Goal: Check status: Check status

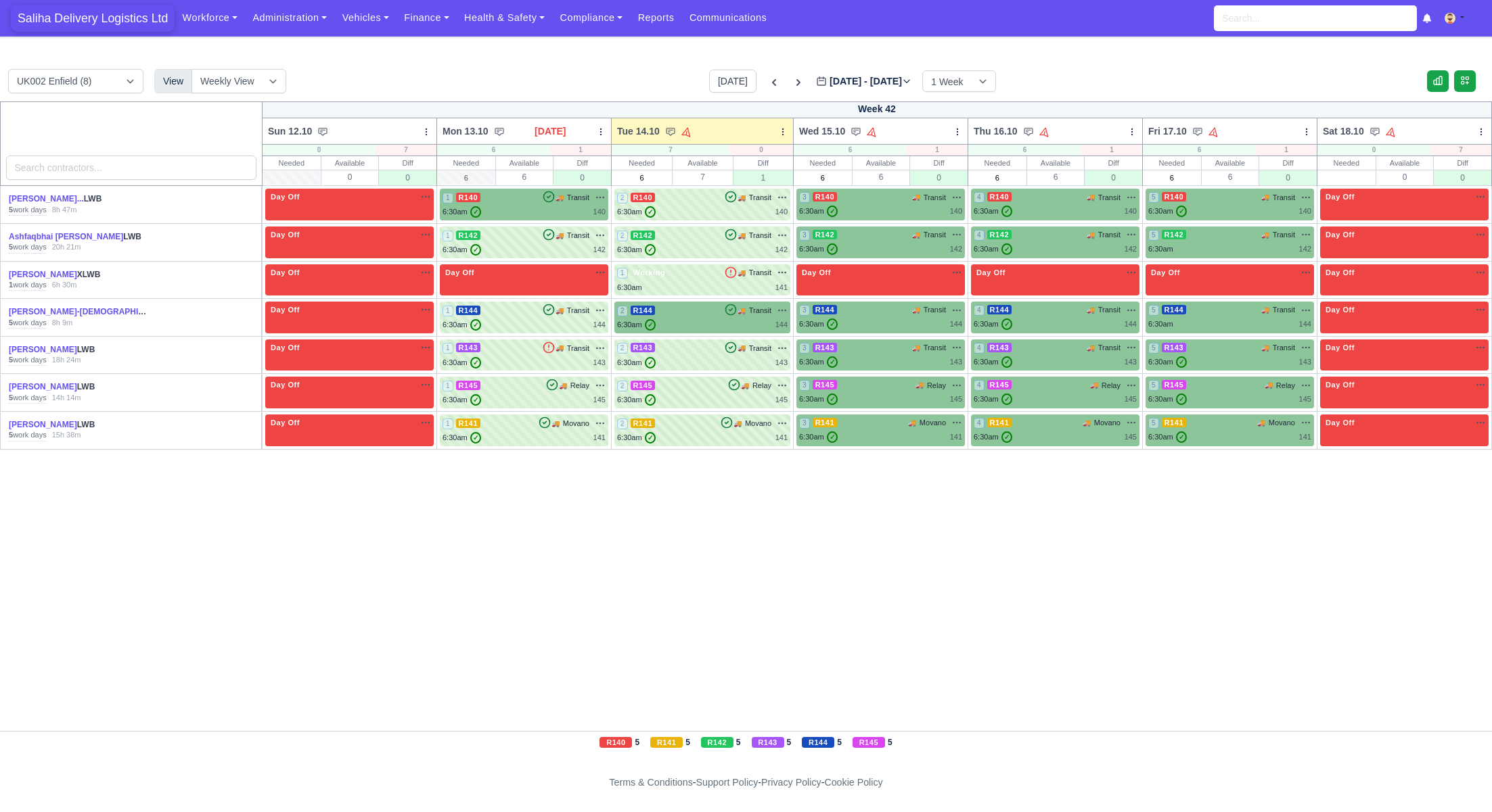
drag, startPoint x: 86, startPoint y: 18, endPoint x: 98, endPoint y: 23, distance: 13.0
click at [86, 18] on span "Saliha Delivery Logistics Ltd" at bounding box center [93, 18] width 163 height 27
drag, startPoint x: 113, startPoint y: 20, endPoint x: 140, endPoint y: 24, distance: 27.3
click at [113, 20] on span "Saliha Delivery Logistics Ltd" at bounding box center [93, 18] width 163 height 27
click at [676, 329] on div "6:30am ✓ 144" at bounding box center [702, 325] width 170 height 12
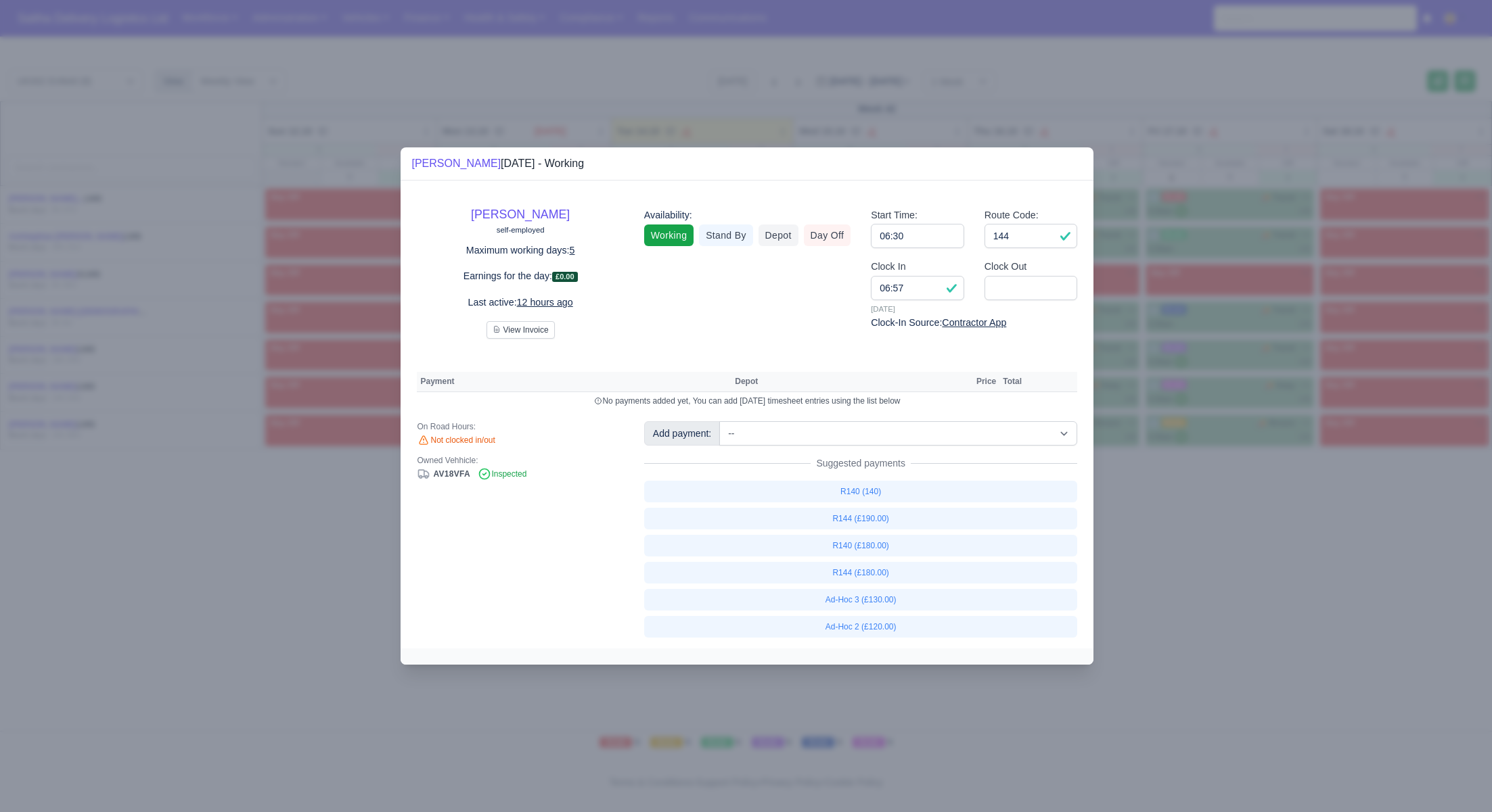
click at [1232, 539] on div at bounding box center [746, 406] width 1492 height 812
